Goal: Find specific page/section: Find specific page/section

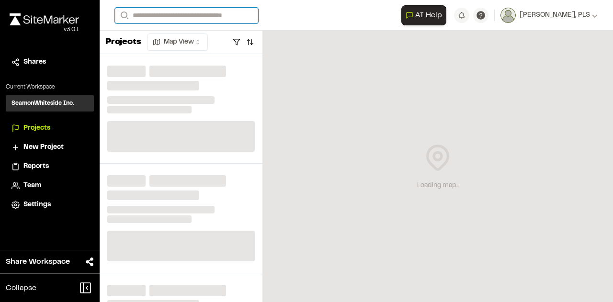
click at [165, 15] on input "Search" at bounding box center [186, 16] width 143 height 16
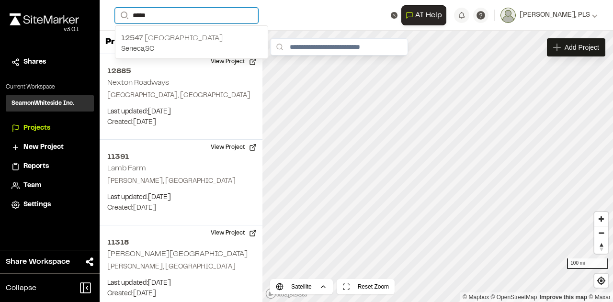
type input "*****"
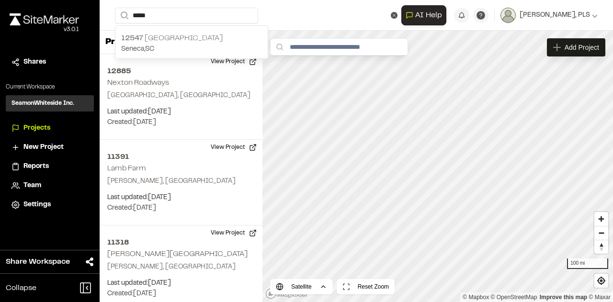
click at [165, 35] on p "12547 [GEOGRAPHIC_DATA]" at bounding box center [191, 39] width 141 height 12
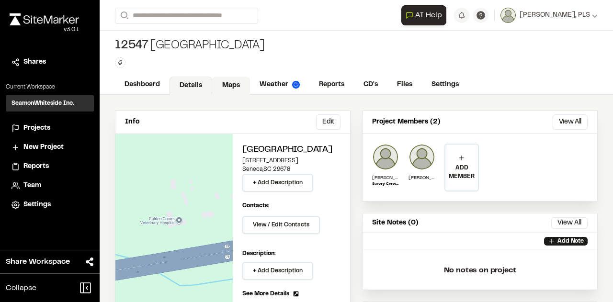
click at [223, 85] on link "Maps" at bounding box center [231, 86] width 38 height 18
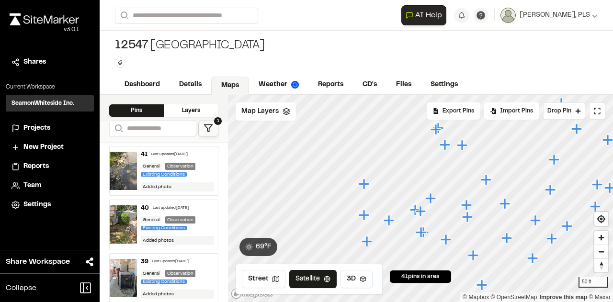
click at [365, 186] on icon "Map marker" at bounding box center [364, 184] width 11 height 11
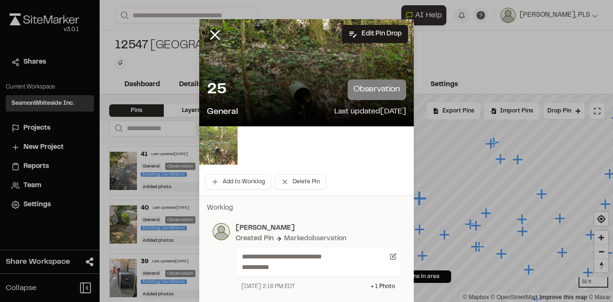
click at [215, 143] on img at bounding box center [218, 146] width 38 height 38
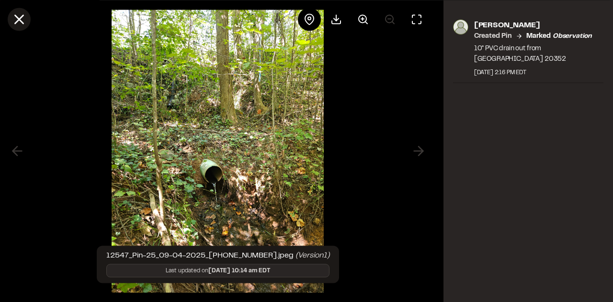
click at [20, 20] on line at bounding box center [19, 19] width 8 height 8
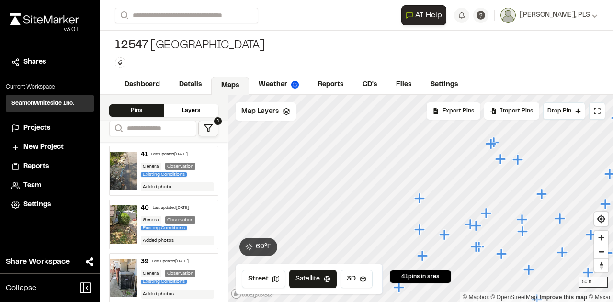
click at [421, 231] on icon "Map marker" at bounding box center [420, 229] width 11 height 11
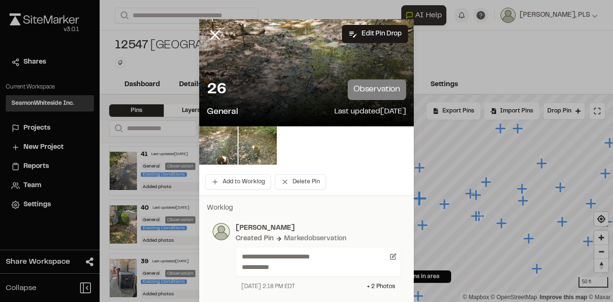
click at [219, 142] on img at bounding box center [218, 146] width 38 height 38
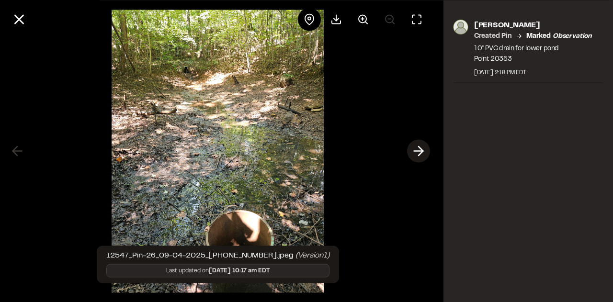
click at [420, 152] on icon at bounding box center [418, 151] width 15 height 16
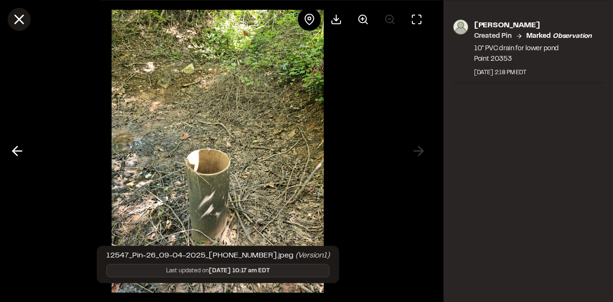
click at [19, 18] on line at bounding box center [19, 19] width 8 height 8
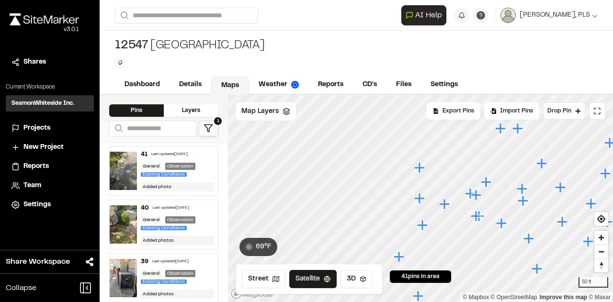
click at [419, 169] on icon "Map marker" at bounding box center [420, 167] width 11 height 11
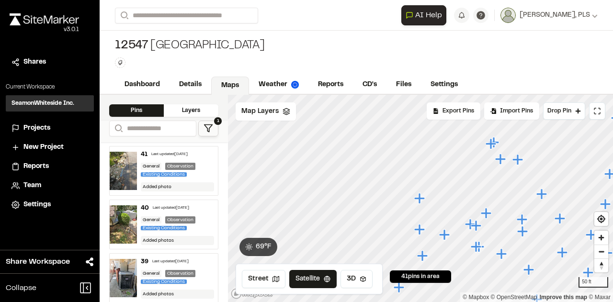
click at [417, 232] on icon "Map marker" at bounding box center [421, 230] width 12 height 12
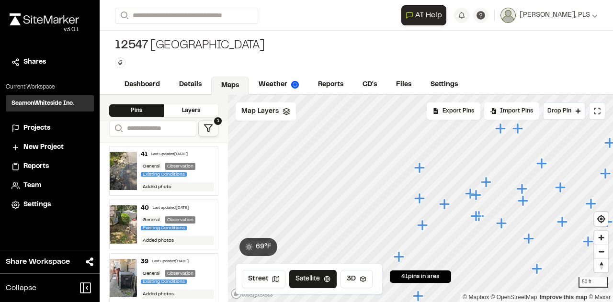
click at [422, 226] on icon "Map marker" at bounding box center [422, 225] width 11 height 11
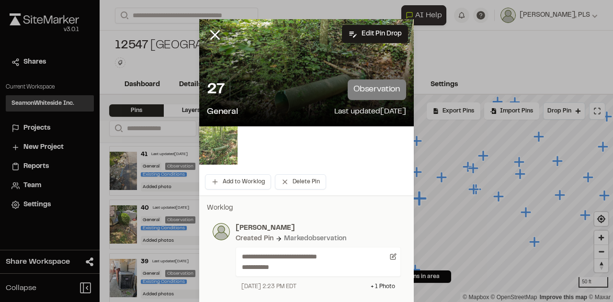
click at [221, 143] on img at bounding box center [218, 146] width 38 height 38
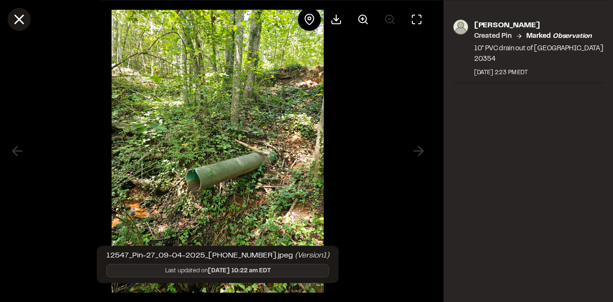
click at [17, 20] on icon at bounding box center [19, 19] width 16 height 16
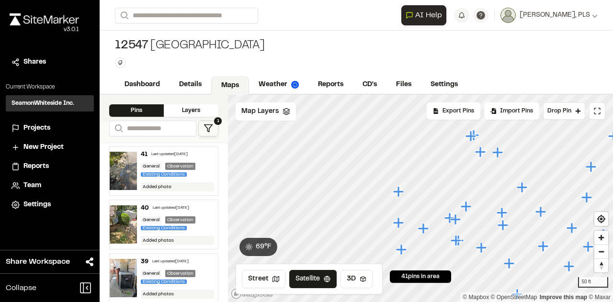
click at [400, 226] on icon "Map marker" at bounding box center [399, 223] width 12 height 12
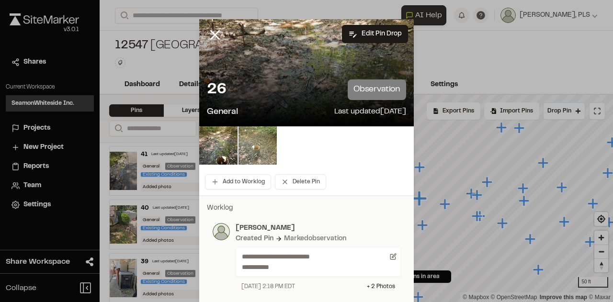
click at [256, 150] on img at bounding box center [258, 146] width 38 height 38
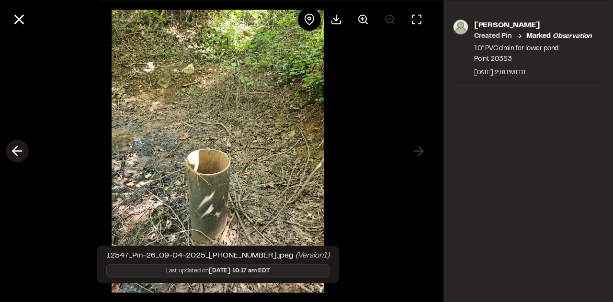
click at [17, 150] on icon at bounding box center [17, 151] width 15 height 16
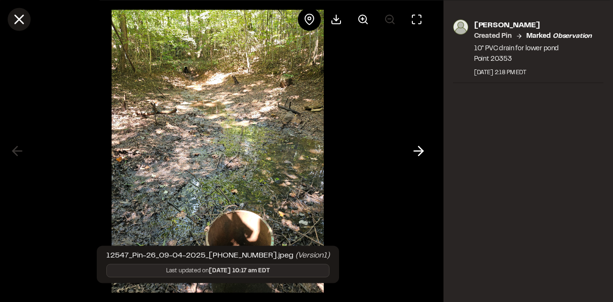
click at [20, 18] on line at bounding box center [19, 19] width 8 height 8
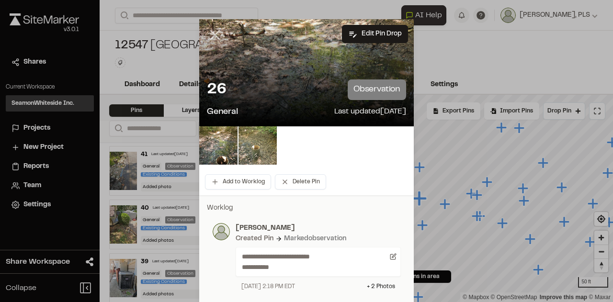
click at [211, 36] on line at bounding box center [215, 35] width 8 height 8
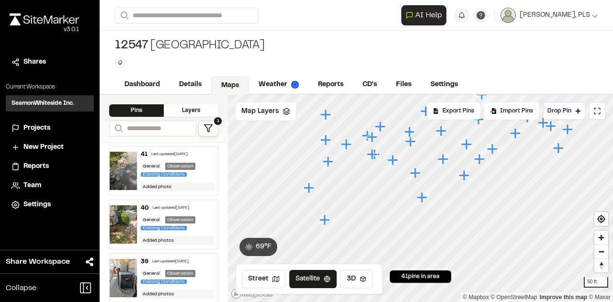
click at [422, 200] on icon "Map marker" at bounding box center [422, 197] width 11 height 11
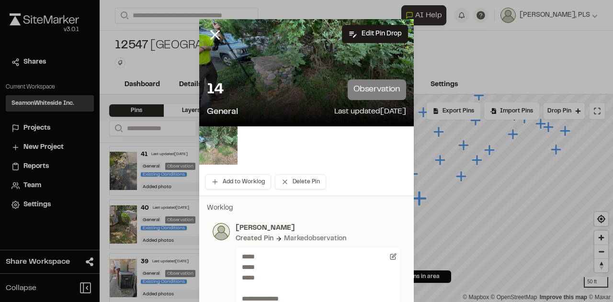
click at [216, 142] on img at bounding box center [218, 146] width 38 height 38
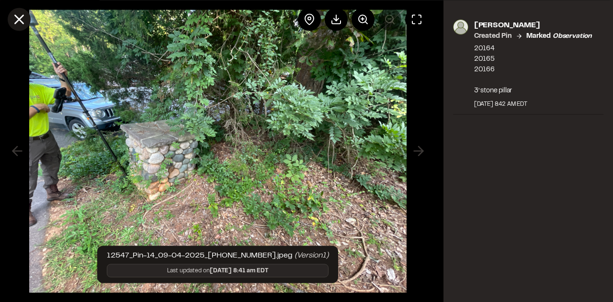
click at [21, 21] on line at bounding box center [19, 19] width 8 height 8
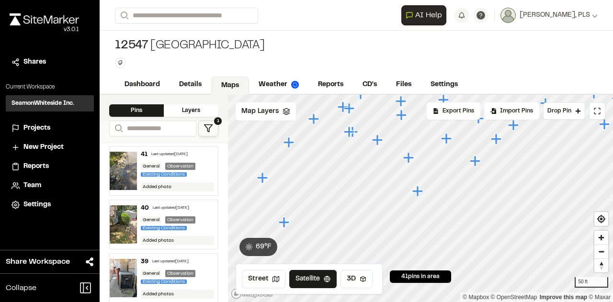
click at [419, 192] on icon "Map marker" at bounding box center [419, 191] width 12 height 12
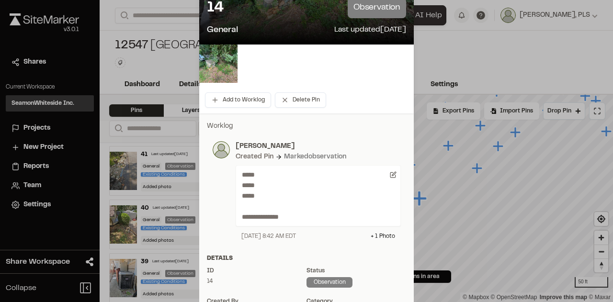
scroll to position [96, 0]
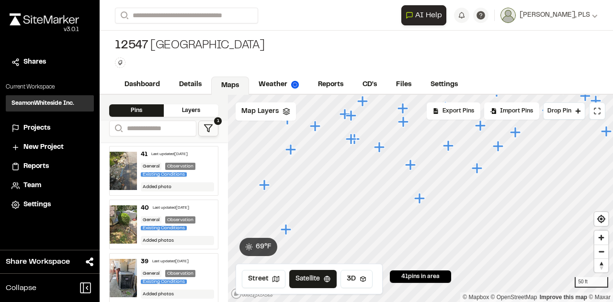
click at [498, 147] on icon "Map marker" at bounding box center [498, 146] width 11 height 11
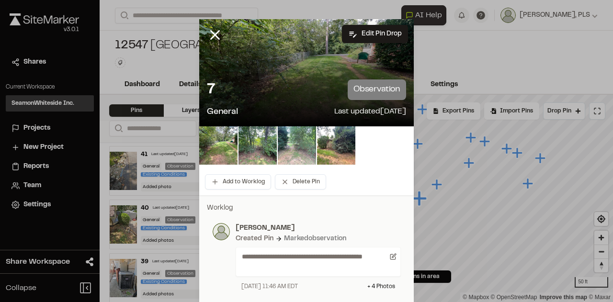
click at [300, 144] on img at bounding box center [297, 146] width 38 height 38
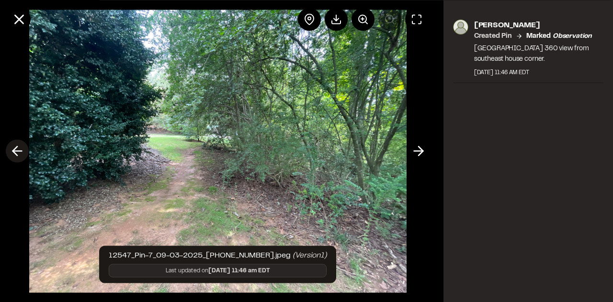
click at [18, 151] on line at bounding box center [17, 151] width 9 height 0
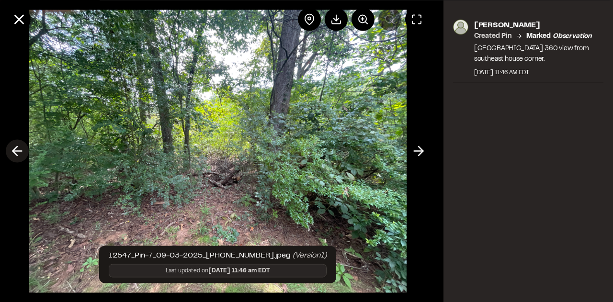
click at [18, 151] on line at bounding box center [17, 151] width 9 height 0
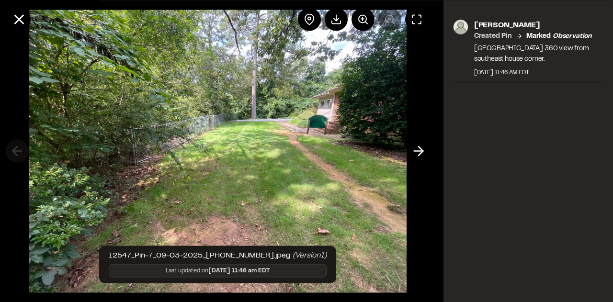
click at [18, 151] on div at bounding box center [218, 151] width 436 height 302
click at [19, 20] on line at bounding box center [19, 19] width 8 height 8
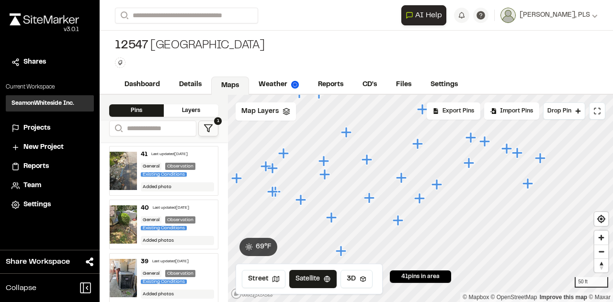
click at [529, 186] on icon "Map marker" at bounding box center [528, 183] width 11 height 11
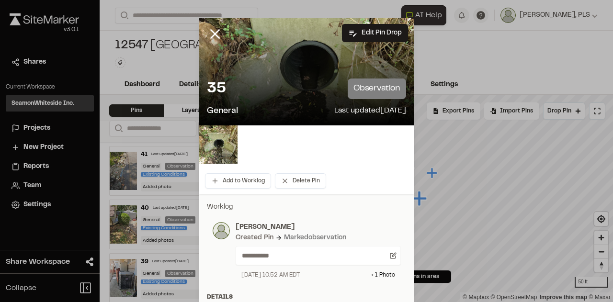
scroll to position [0, 0]
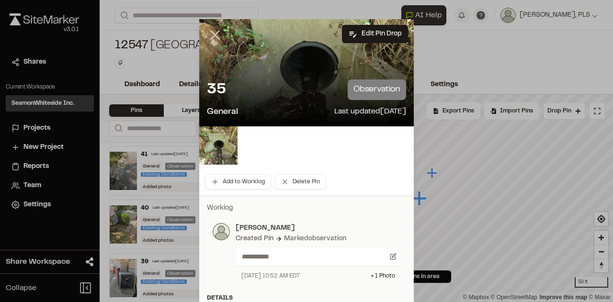
click at [213, 35] on icon at bounding box center [215, 35] width 16 height 16
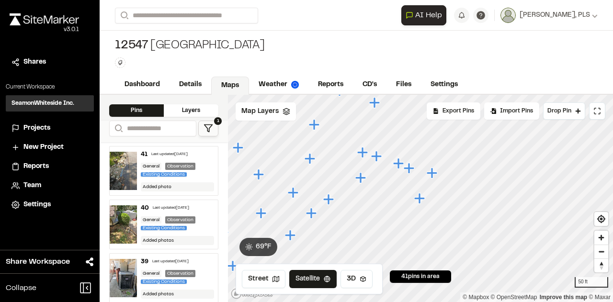
click at [419, 200] on icon "Map marker" at bounding box center [420, 198] width 11 height 11
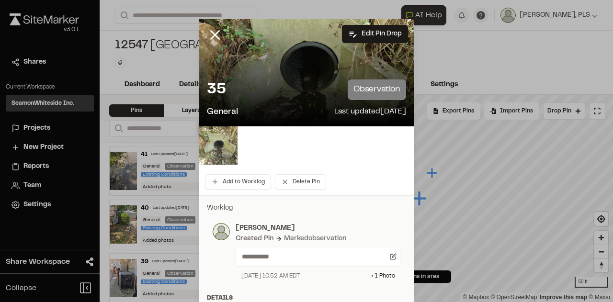
click at [211, 147] on img at bounding box center [218, 146] width 38 height 38
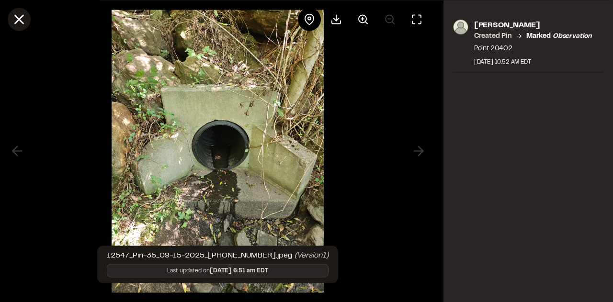
click at [18, 19] on line at bounding box center [19, 19] width 8 height 8
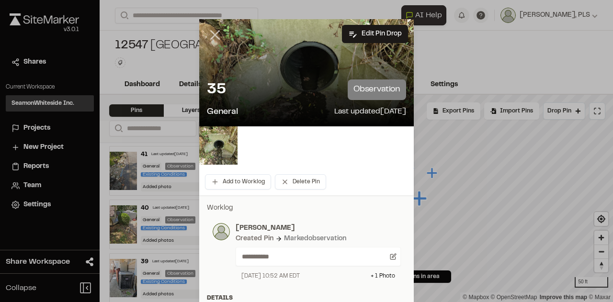
click at [211, 37] on line at bounding box center [215, 35] width 8 height 8
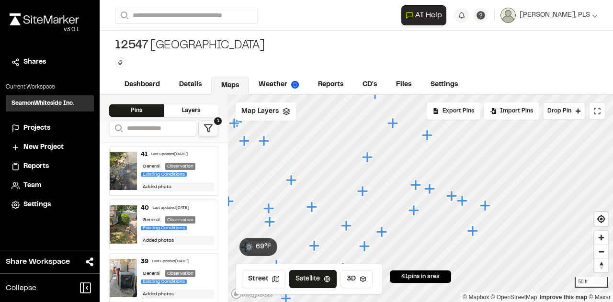
click at [370, 159] on icon "Map marker" at bounding box center [368, 157] width 12 height 12
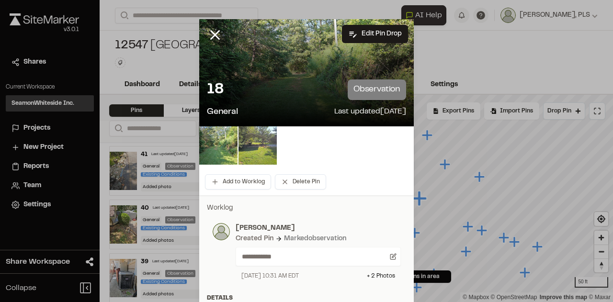
click at [251, 151] on img at bounding box center [258, 146] width 38 height 38
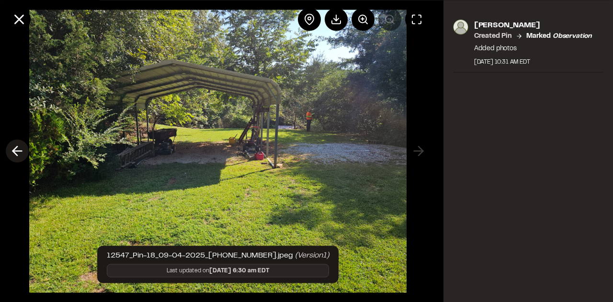
click at [14, 150] on polyline at bounding box center [15, 151] width 4 height 9
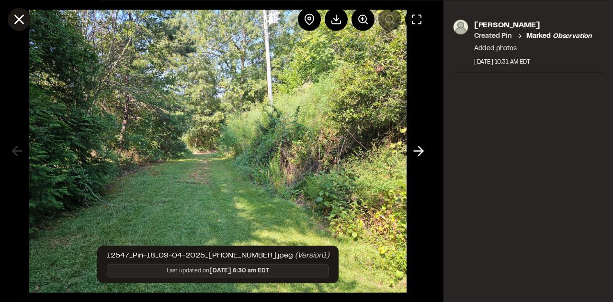
click at [19, 18] on icon at bounding box center [19, 19] width 16 height 16
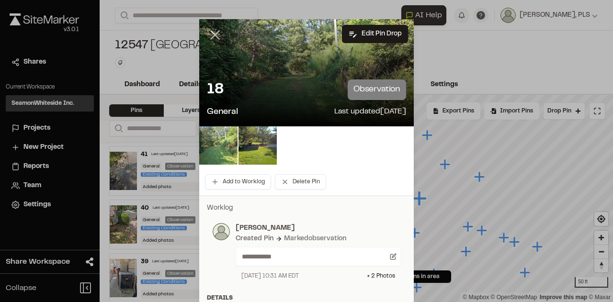
click at [214, 34] on icon at bounding box center [215, 35] width 16 height 16
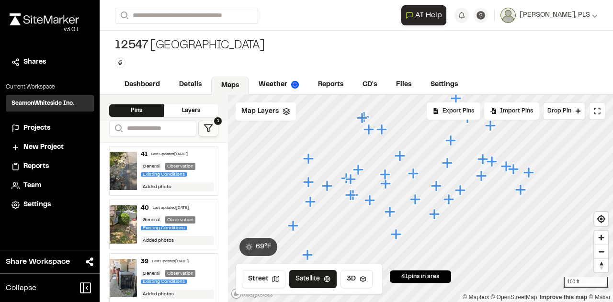
click at [308, 183] on icon "Map marker" at bounding box center [308, 182] width 11 height 11
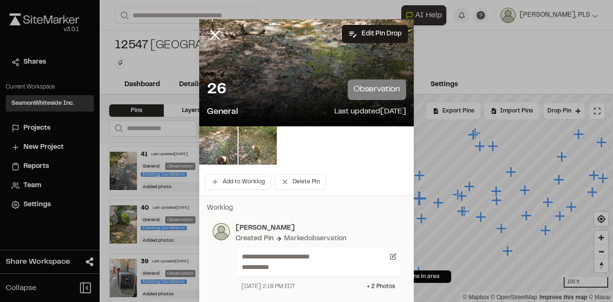
click at [225, 139] on img at bounding box center [218, 146] width 38 height 38
